Goal: Communication & Community: Share content

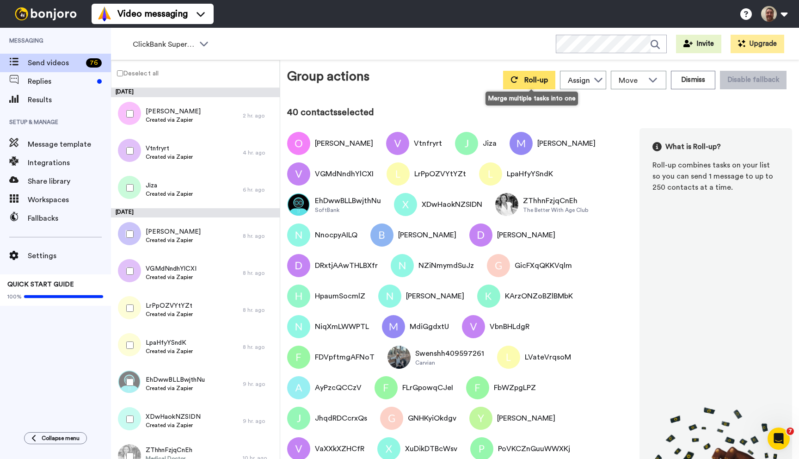
click at [538, 85] on button "Roll-up" at bounding box center [529, 80] width 52 height 18
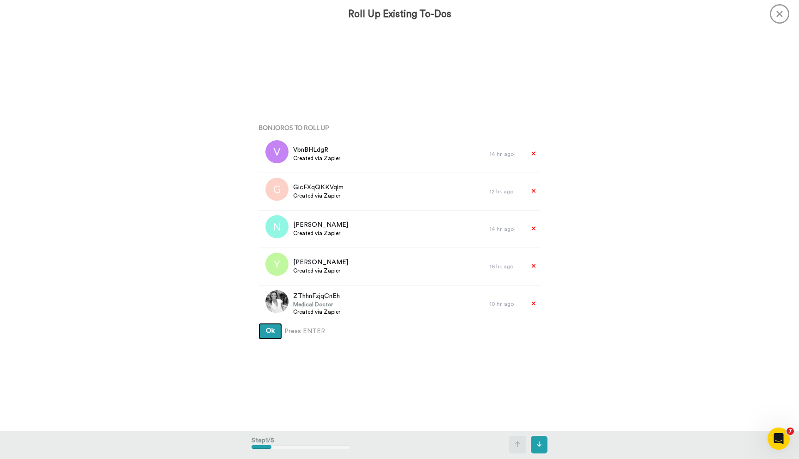
click at [259, 323] on button "Ok" at bounding box center [271, 331] width 24 height 17
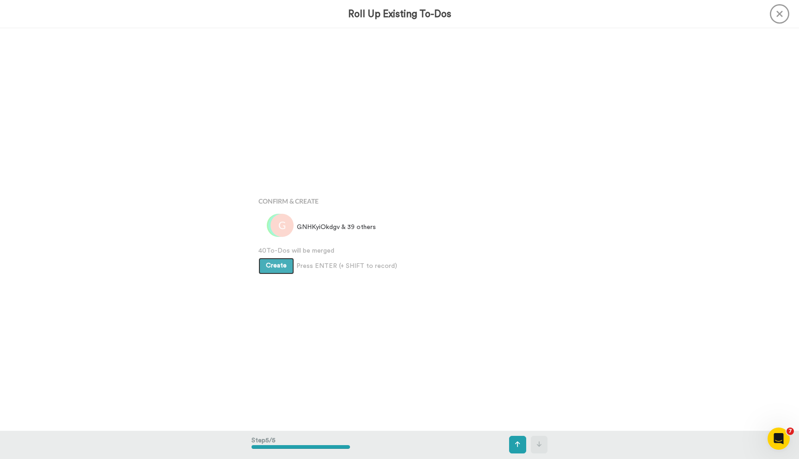
scroll to position [1608, 0]
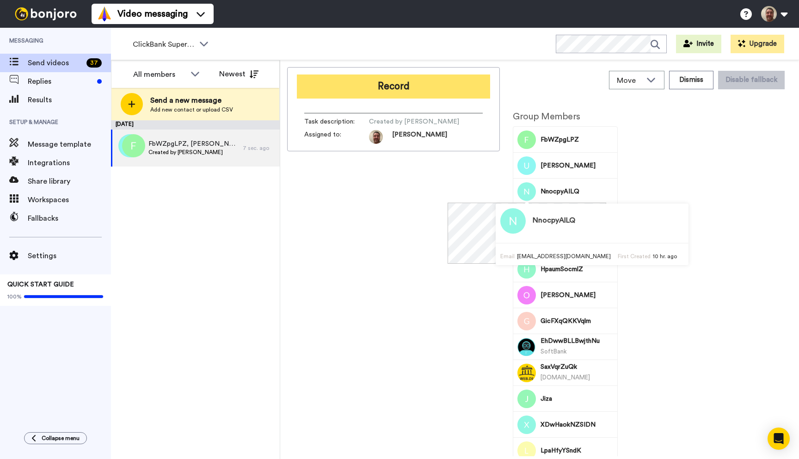
click at [414, 82] on button "Record" at bounding box center [393, 86] width 193 height 24
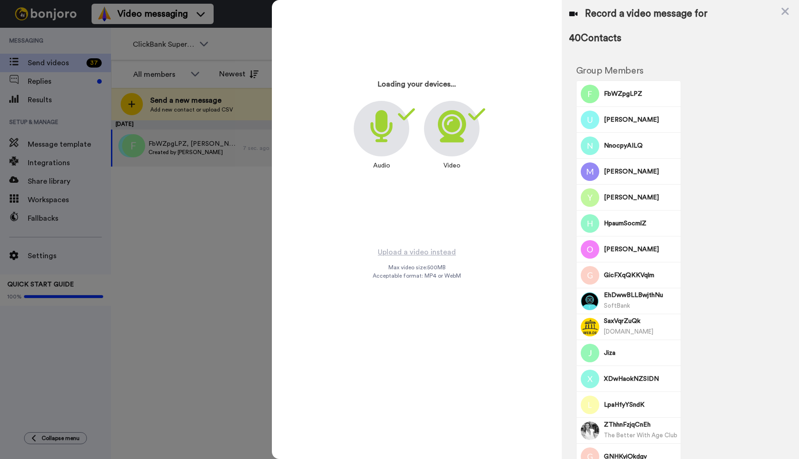
click at [297, 74] on button "Record" at bounding box center [393, 86] width 193 height 24
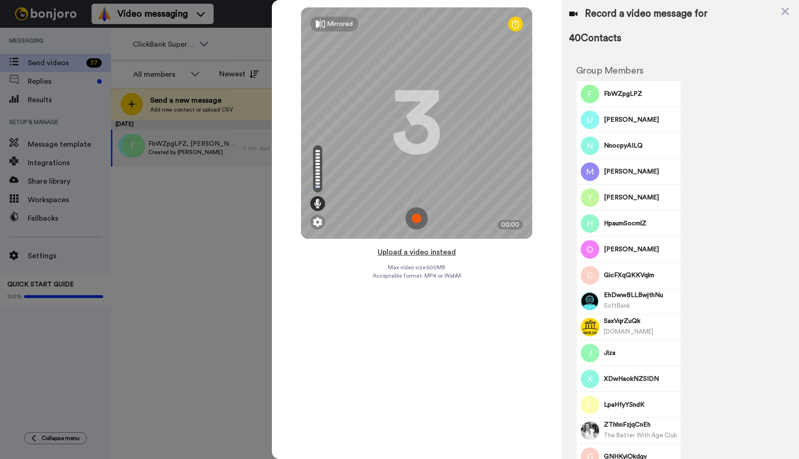
click at [417, 251] on button "Upload a video instead" at bounding box center [417, 252] width 84 height 12
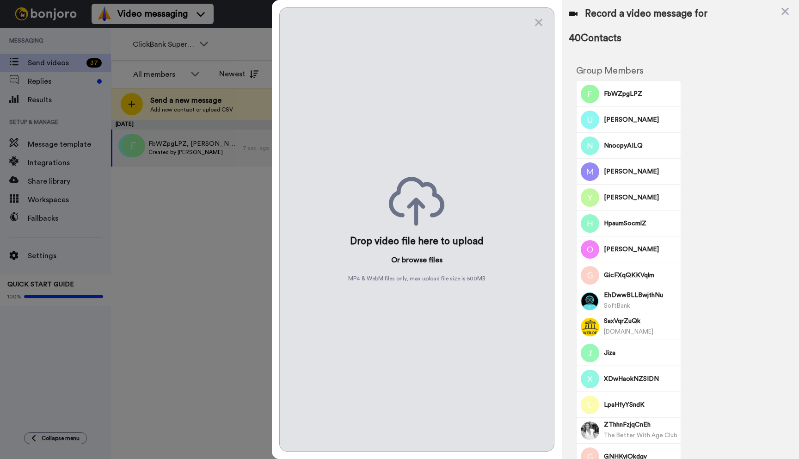
click at [417, 260] on button "browse" at bounding box center [414, 259] width 25 height 11
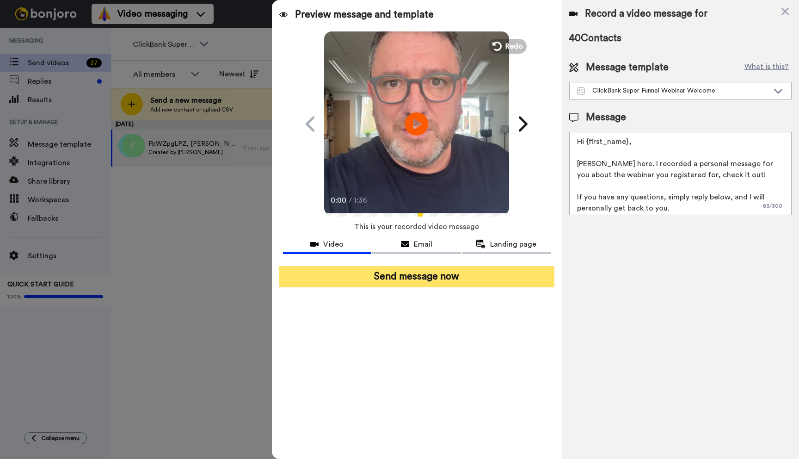
click at [437, 281] on button "Send message now" at bounding box center [416, 276] width 275 height 21
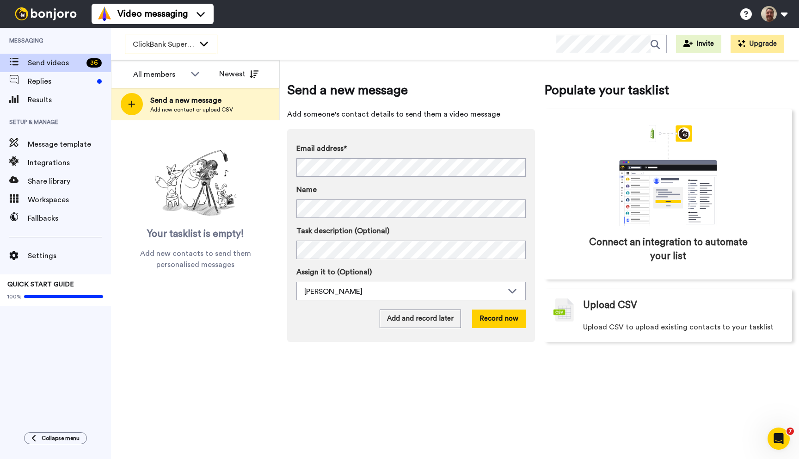
click at [203, 49] on div "ClickBank Super Funnel Webinar Registrants" at bounding box center [171, 44] width 92 height 18
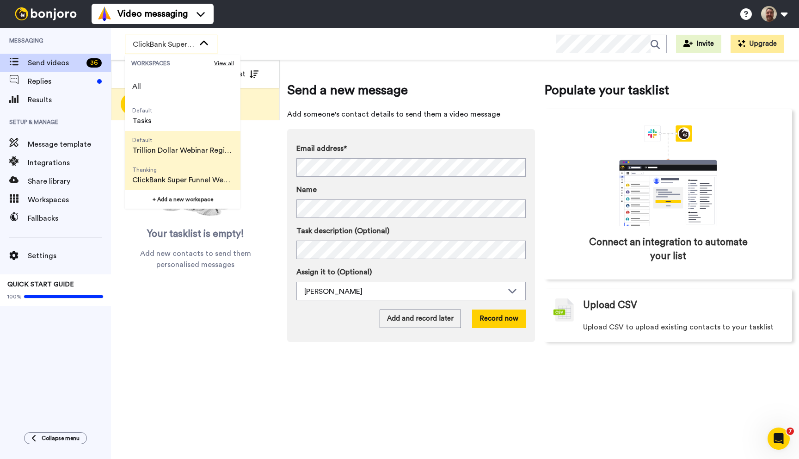
scroll to position [59, 0]
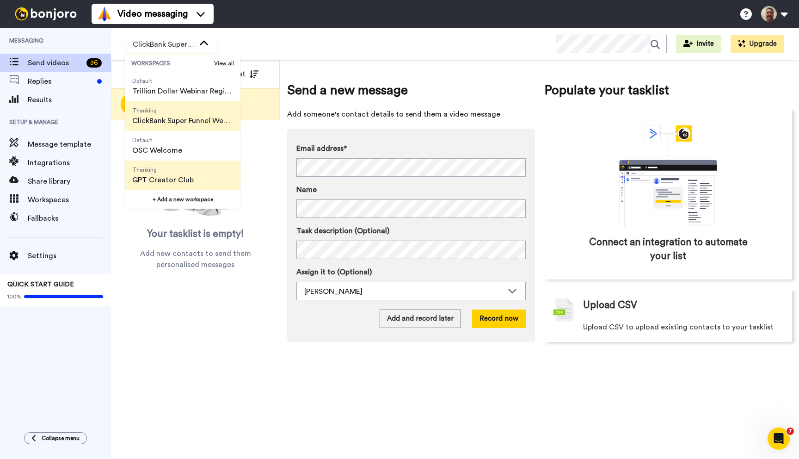
click at [168, 178] on span "GPT Creator Club" at bounding box center [163, 179] width 62 height 11
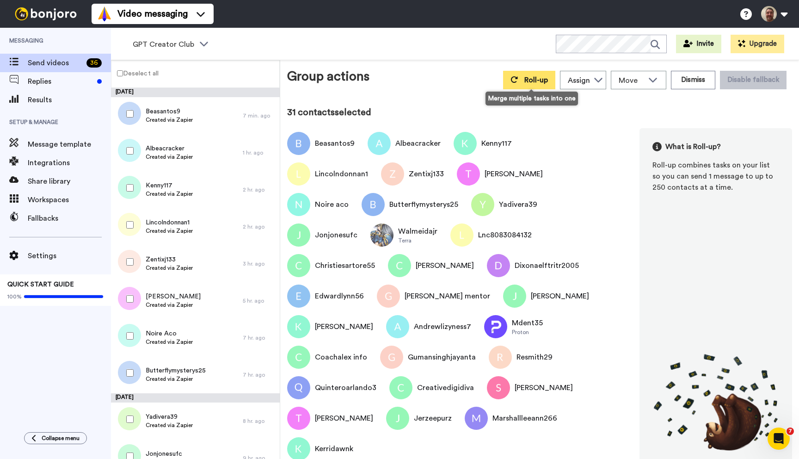
click at [534, 80] on span "Roll-up" at bounding box center [536, 79] width 24 height 7
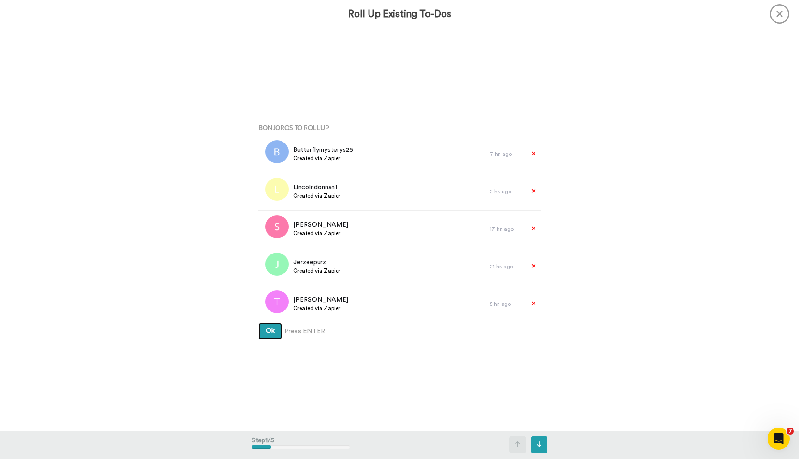
click at [259, 323] on button "Ok" at bounding box center [271, 331] width 24 height 17
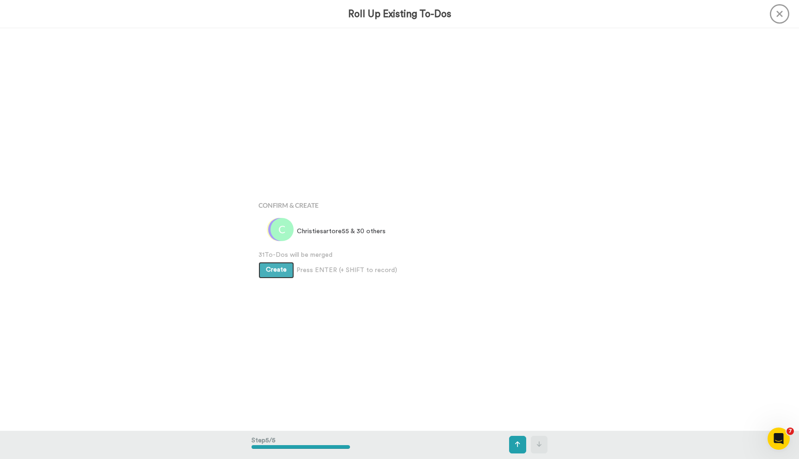
scroll to position [1608, 0]
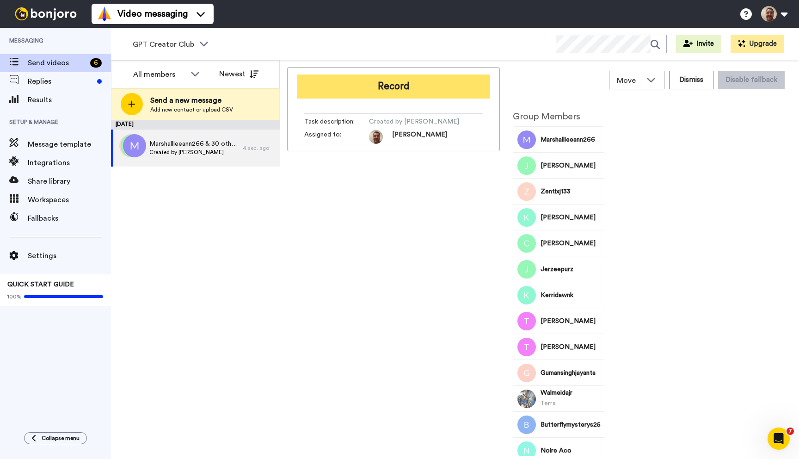
click at [383, 91] on button "Record" at bounding box center [393, 86] width 193 height 24
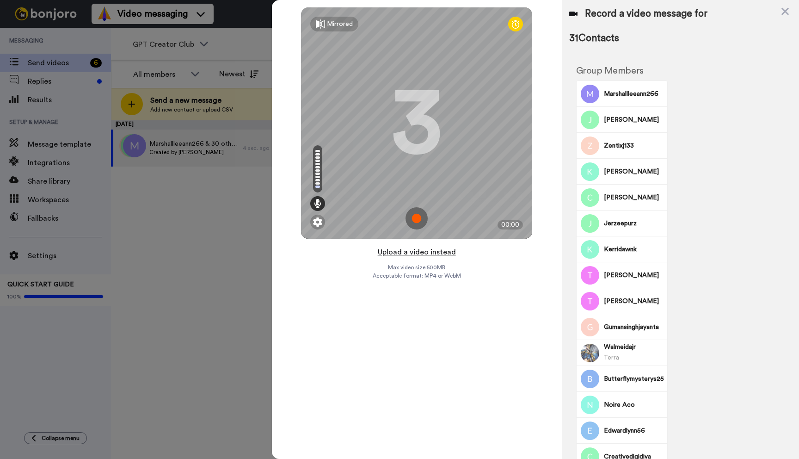
click at [410, 252] on button "Upload a video instead" at bounding box center [417, 252] width 84 height 12
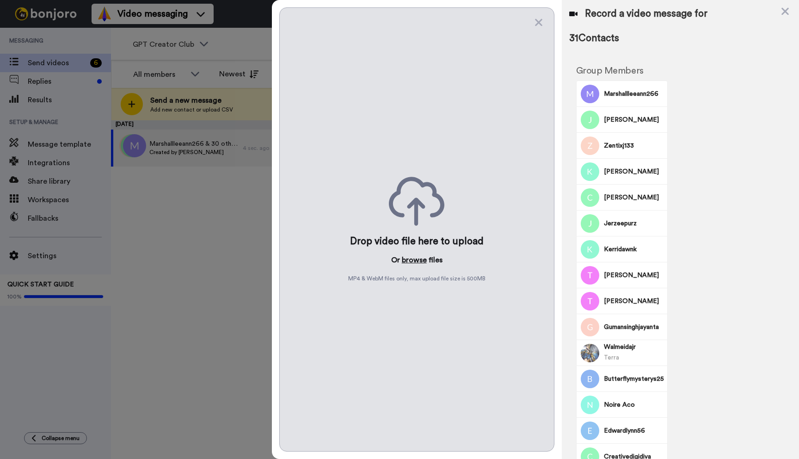
click at [410, 258] on button "browse" at bounding box center [414, 259] width 25 height 11
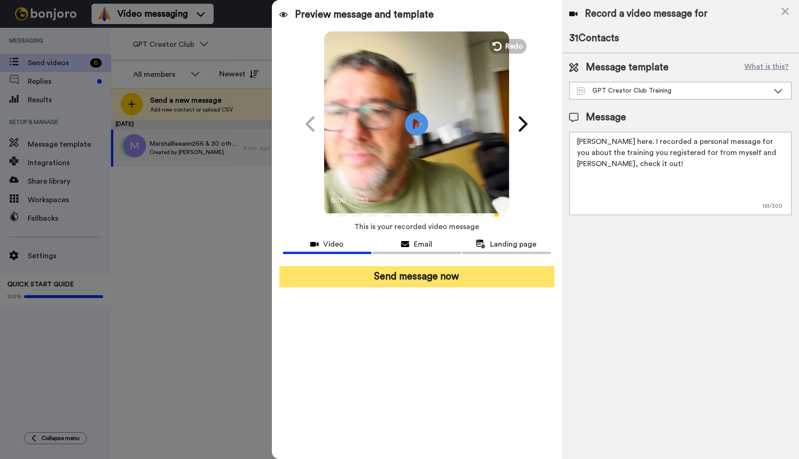
click at [436, 277] on button "Send message now" at bounding box center [416, 276] width 275 height 21
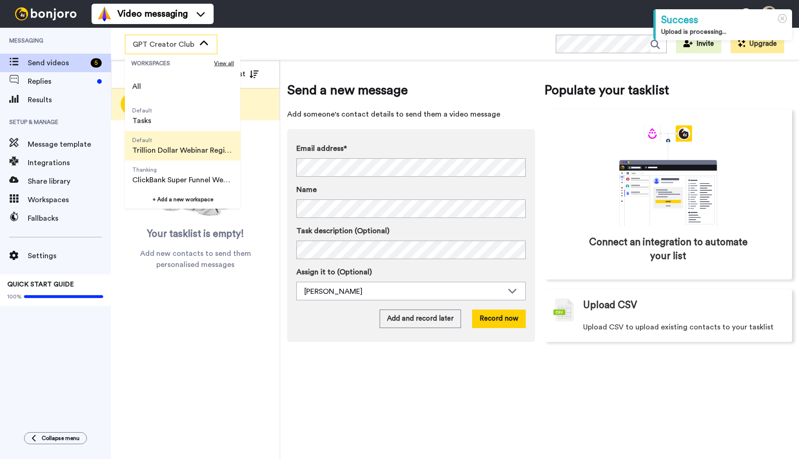
click at [195, 144] on span "Default Trillion Dollar Webinar Registrants" at bounding box center [183, 146] width 116 height 30
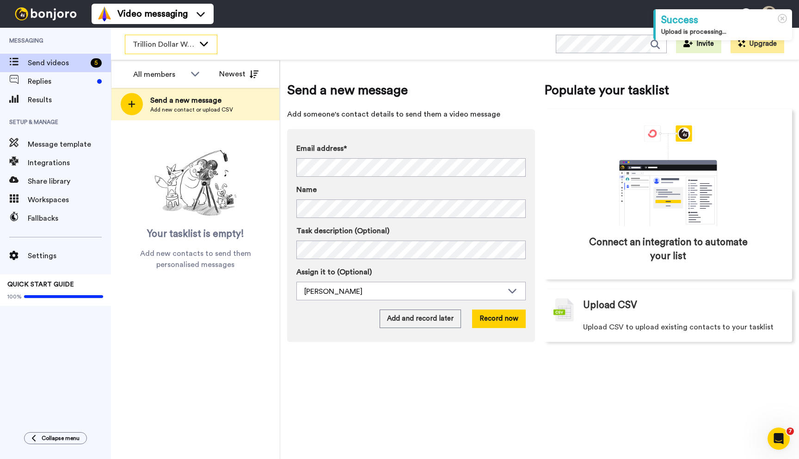
click at [192, 50] on div "Trillion Dollar Webinar Registrants" at bounding box center [171, 44] width 92 height 18
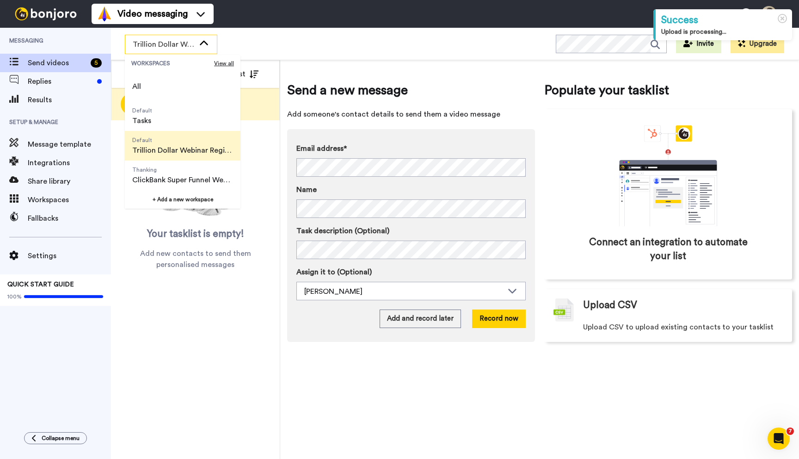
scroll to position [59, 0]
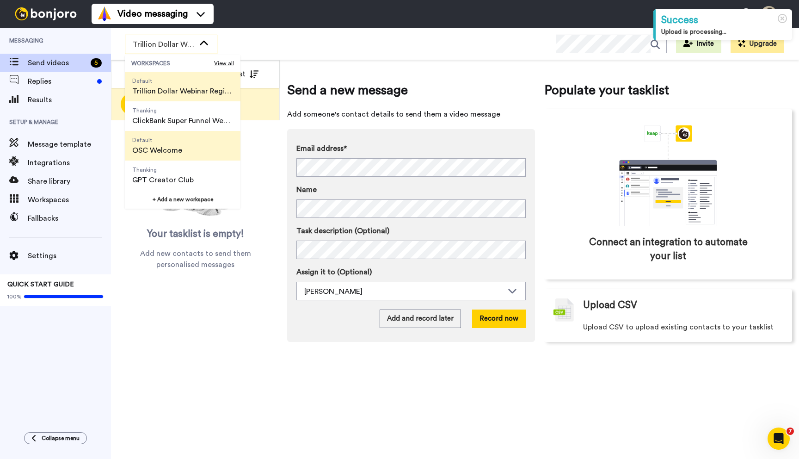
click at [169, 148] on span "OSC Welcome" at bounding box center [157, 150] width 50 height 11
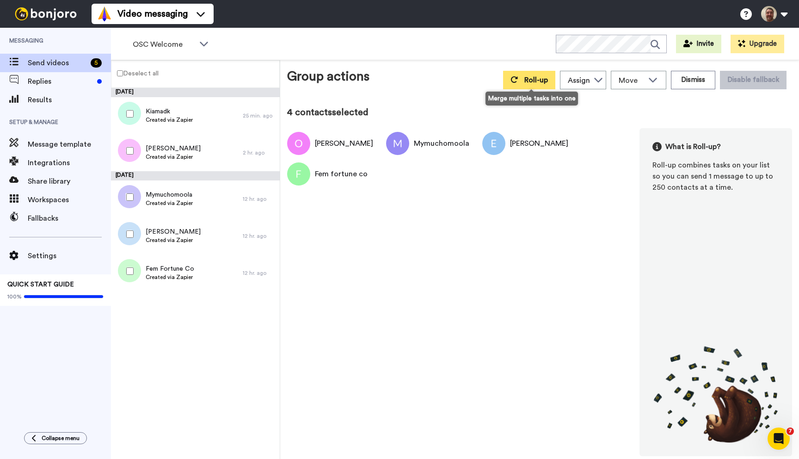
click at [524, 76] on button "Roll-up" at bounding box center [529, 80] width 52 height 18
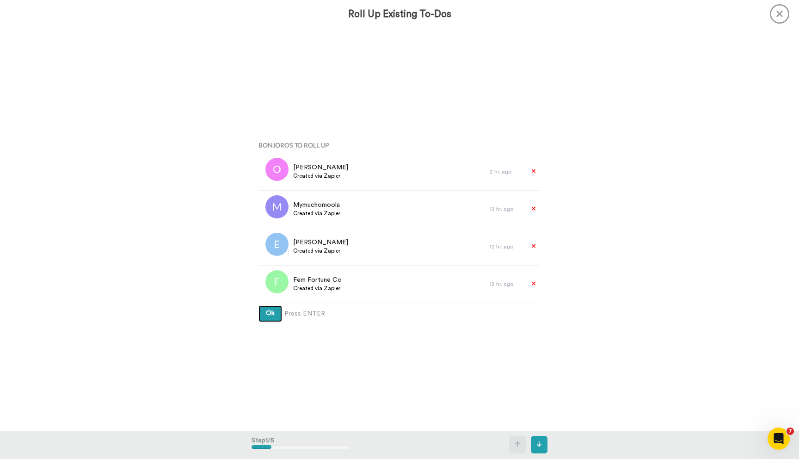
click at [259, 305] on button "Ok" at bounding box center [271, 313] width 24 height 17
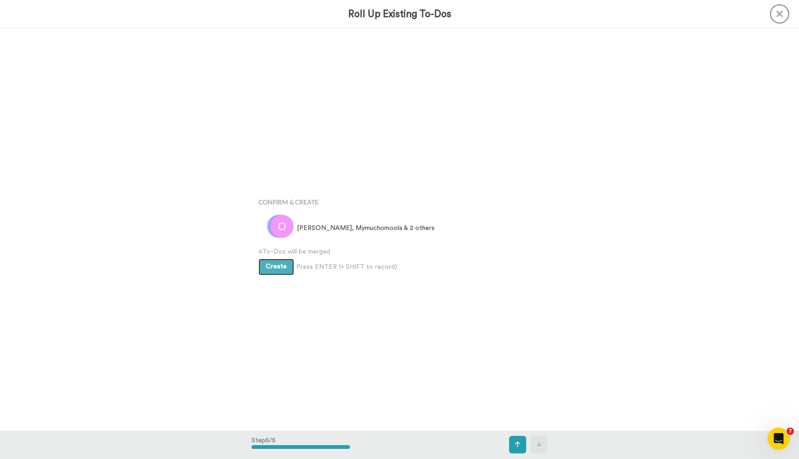
scroll to position [1608, 0]
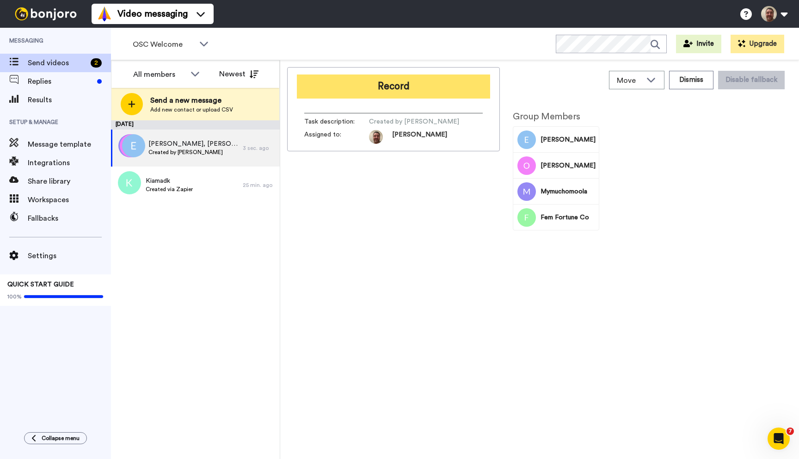
click at [390, 78] on button "Record" at bounding box center [393, 86] width 193 height 24
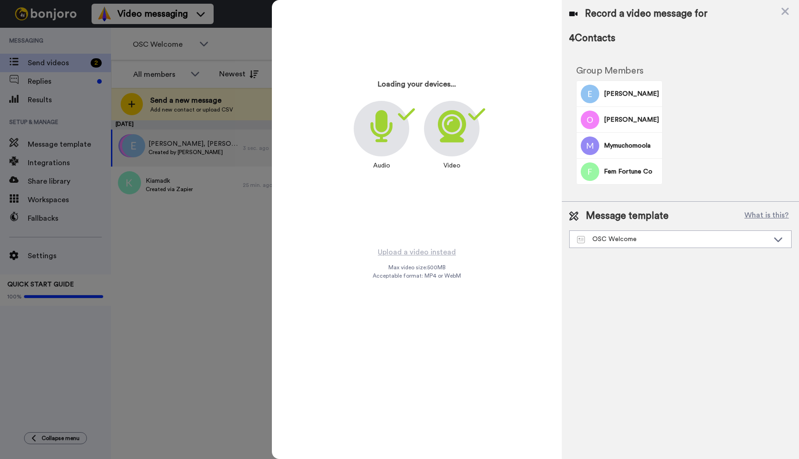
click at [297, 74] on button "Record" at bounding box center [393, 86] width 193 height 24
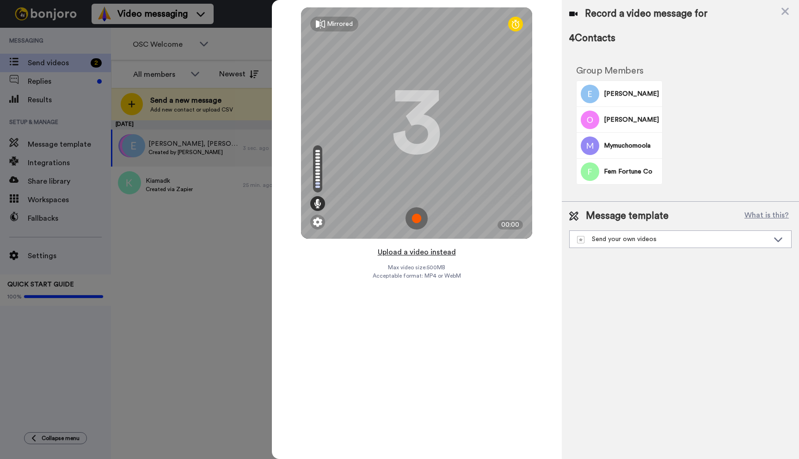
click at [410, 251] on button "Upload a video instead" at bounding box center [417, 252] width 84 height 12
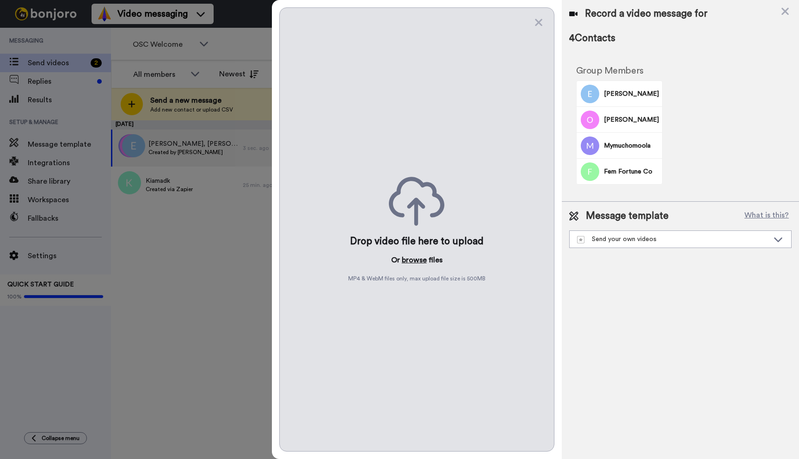
click at [411, 260] on button "browse" at bounding box center [414, 259] width 25 height 11
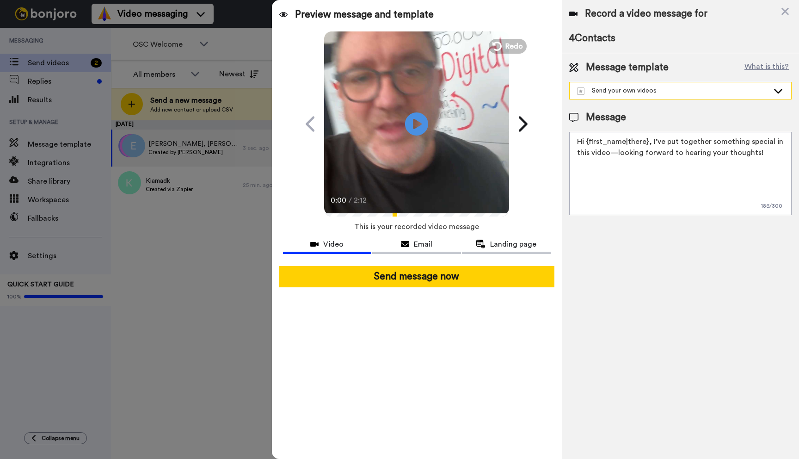
click at [631, 90] on div "Send your own videos" at bounding box center [673, 90] width 192 height 9
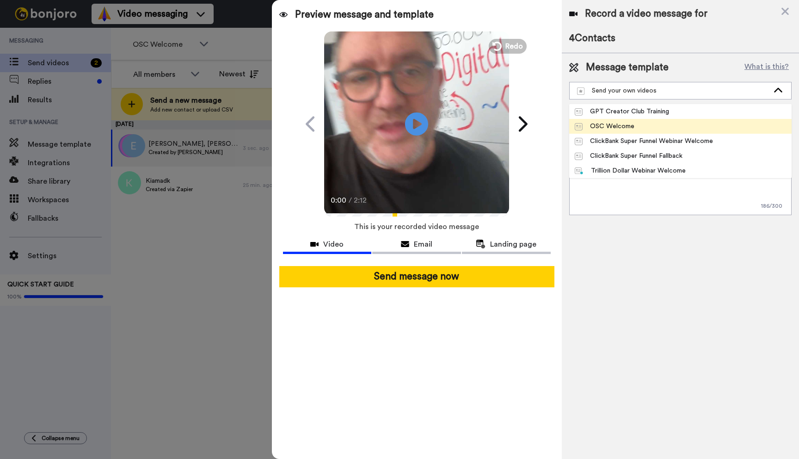
click at [623, 126] on div "OSC Welcome" at bounding box center [605, 126] width 60 height 9
type textarea "[PERSON_NAME] here. I've recorded a personal message about the AI Breakthrough …"
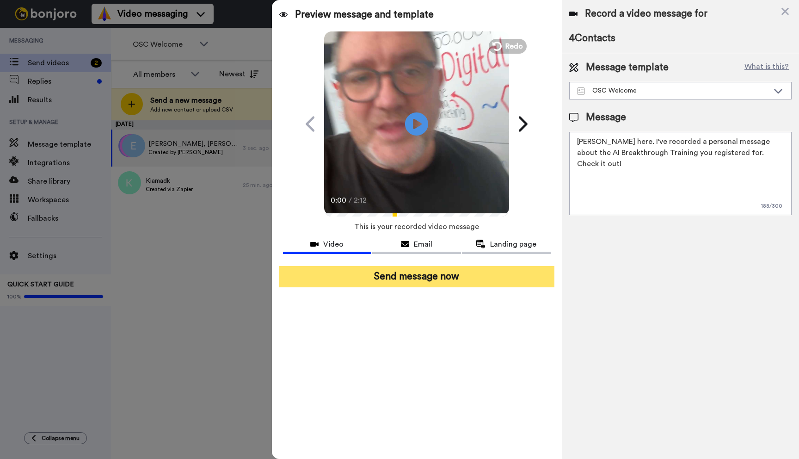
click at [423, 268] on button "Send message now" at bounding box center [416, 276] width 275 height 21
